Goal: Task Accomplishment & Management: Manage account settings

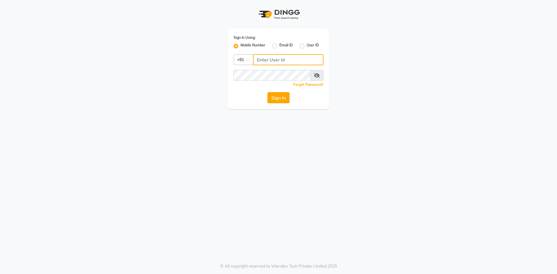
type input "9830755122"
click at [281, 98] on button "Sign In" at bounding box center [278, 97] width 22 height 11
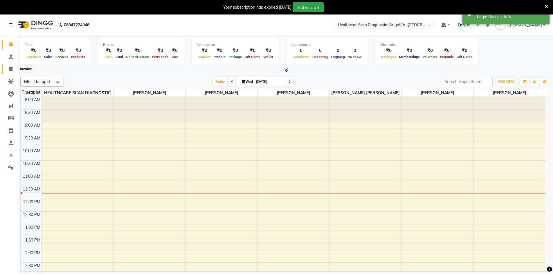
click at [10, 68] on icon at bounding box center [10, 69] width 3 height 4
select select "5671"
select select "service"
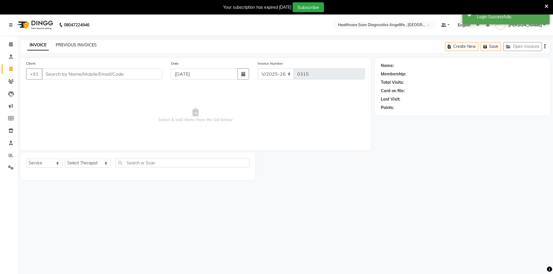
click at [91, 44] on link "PREVIOUS INVOICES" at bounding box center [76, 44] width 41 height 5
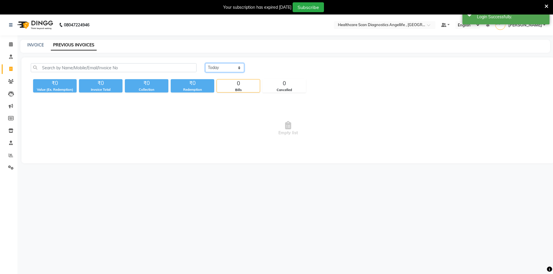
click at [221, 68] on select "[DATE] [DATE] Custom Range" at bounding box center [224, 67] width 39 height 9
select select "[DATE]"
click at [205, 63] on select "[DATE] [DATE] Custom Range" at bounding box center [224, 67] width 39 height 9
